Goal: Task Accomplishment & Management: Use online tool/utility

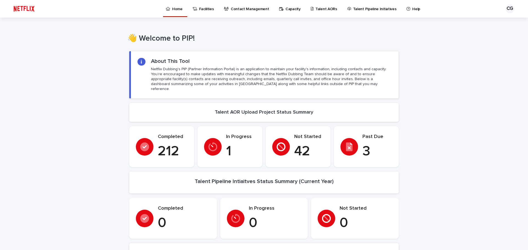
click at [319, 8] on p "Talent AORs" at bounding box center [326, 6] width 22 height 12
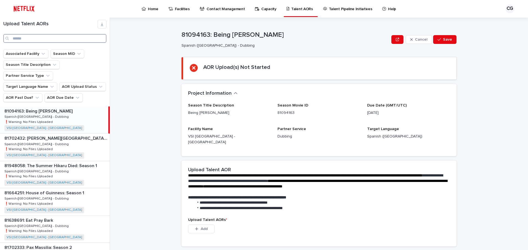
click at [37, 38] on input "Search" at bounding box center [54, 38] width 103 height 9
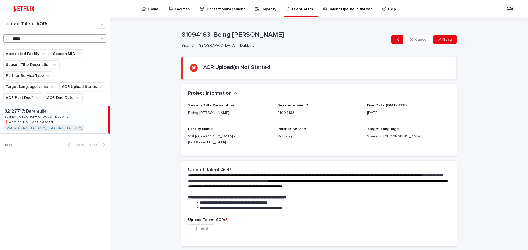
type input "*****"
click at [35, 108] on p "82127717: Baramulla" at bounding box center [25, 111] width 43 height 6
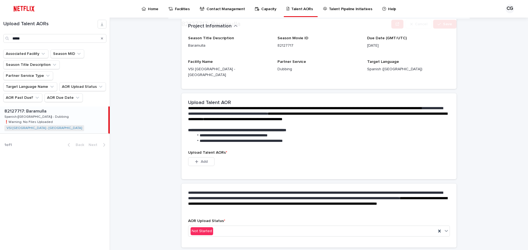
scroll to position [79, 0]
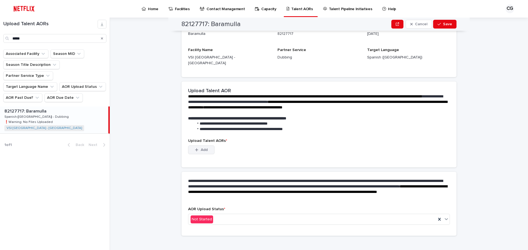
click at [201, 148] on span "Add" at bounding box center [204, 150] width 7 height 4
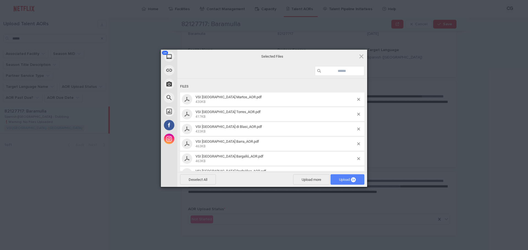
click at [350, 180] on span "Upload 24" at bounding box center [347, 180] width 17 height 4
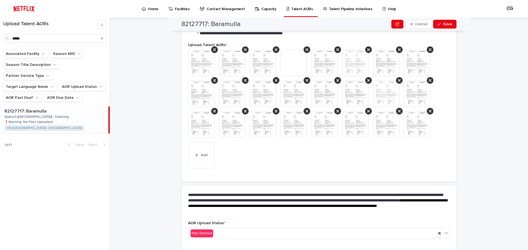
scroll to position [162, 0]
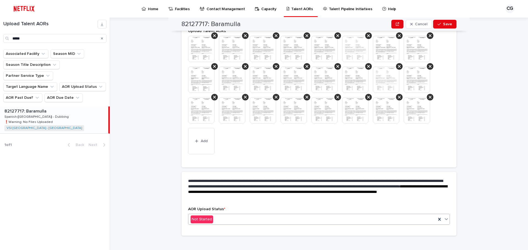
click at [252, 217] on div "Not Started" at bounding box center [312, 219] width 248 height 9
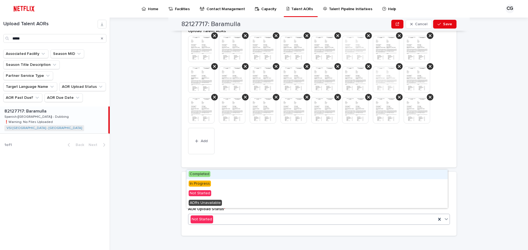
click at [246, 174] on div "Completed" at bounding box center [316, 175] width 261 height 10
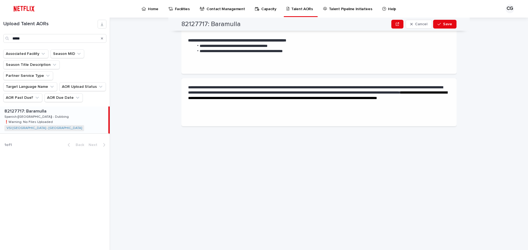
scroll to position [0, 0]
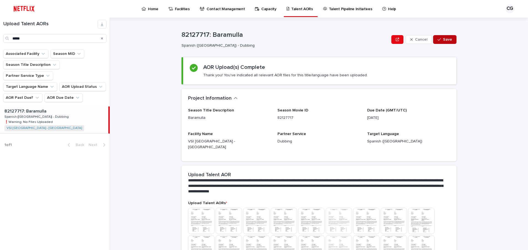
click at [443, 39] on span "Save" at bounding box center [447, 40] width 9 height 4
